Goal: Information Seeking & Learning: Learn about a topic

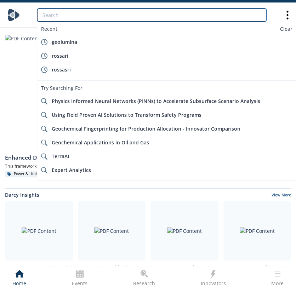
click at [246, 16] on input "search" at bounding box center [151, 14] width 229 height 13
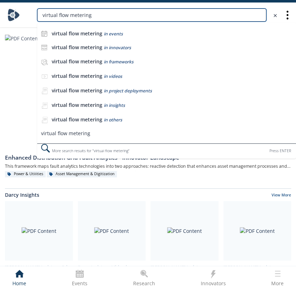
type input "virtual flow metering"
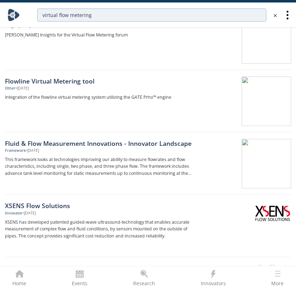
scroll to position [668, 0]
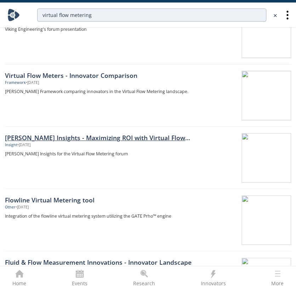
click at [144, 139] on div "[PERSON_NAME] Insights - Maximizing ROI with Virtual Flow Meters and data insig…" at bounding box center [101, 137] width 192 height 9
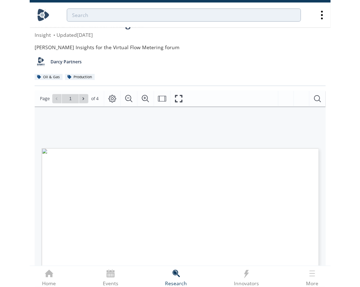
scroll to position [78, 0]
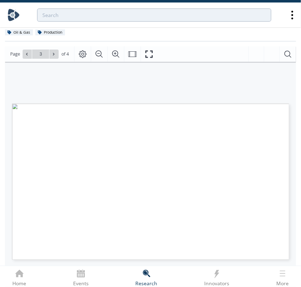
type input "4"
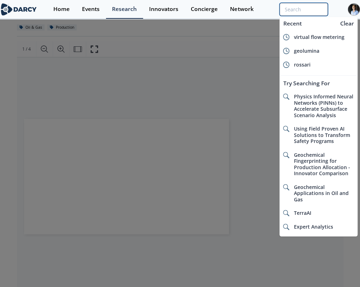
drag, startPoint x: 308, startPoint y: 12, endPoint x: 308, endPoint y: 7, distance: 5.3
click at [301, 12] on input "search" at bounding box center [304, 9] width 48 height 13
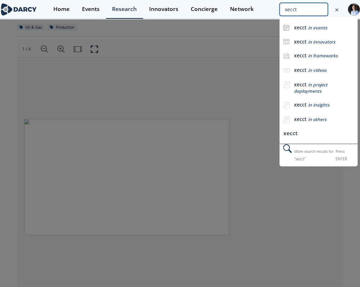
type input "xecct"
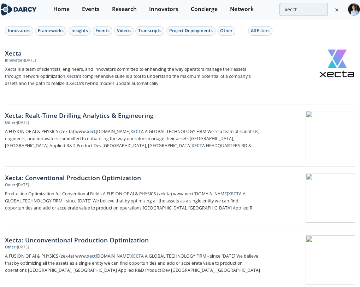
click at [115, 57] on div "Xecta" at bounding box center [133, 52] width 256 height 9
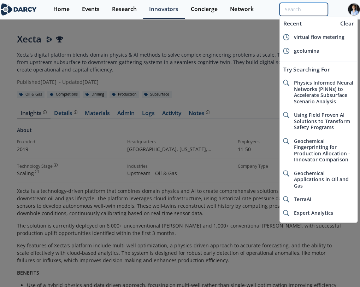
click at [297, 11] on input "search" at bounding box center [304, 9] width 48 height 13
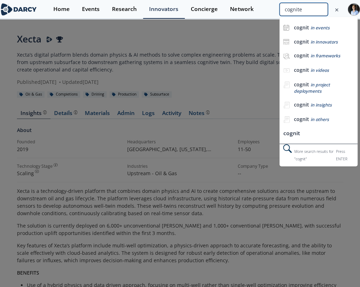
type input "cognite"
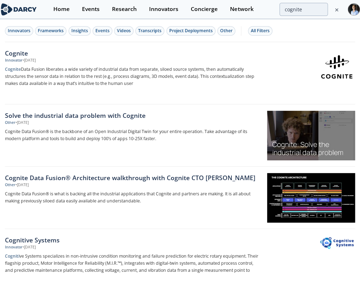
click at [161, 82] on div "Cognite Innovator • [DATE] Cognite Data Fusion liberates a wide variety of indu…" at bounding box center [135, 73] width 261 height 50
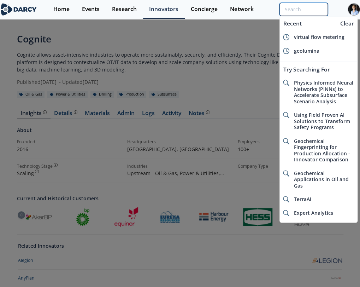
click at [301, 12] on input "search" at bounding box center [304, 9] width 48 height 13
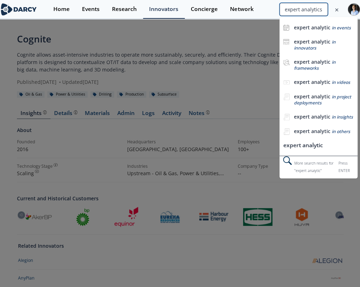
type input "expert analytics"
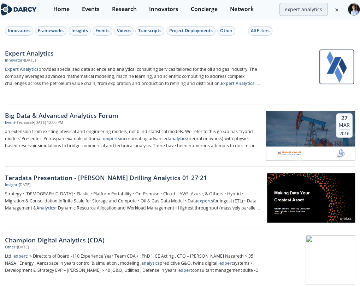
click at [162, 59] on div "Expert Analytics Innovator • [DATE] Expert Analytics provides specialized data …" at bounding box center [135, 73] width 261 height 50
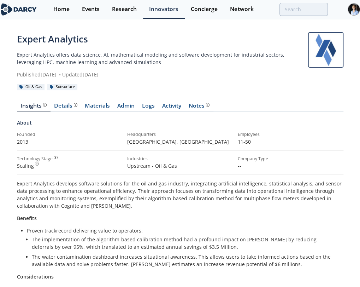
click at [301, 16] on div "Home Events Research Innovators Concierge Network" at bounding box center [203, 9] width 313 height 19
click at [298, 13] on input "search" at bounding box center [304, 9] width 48 height 13
